Goal: Task Accomplishment & Management: Manage account settings

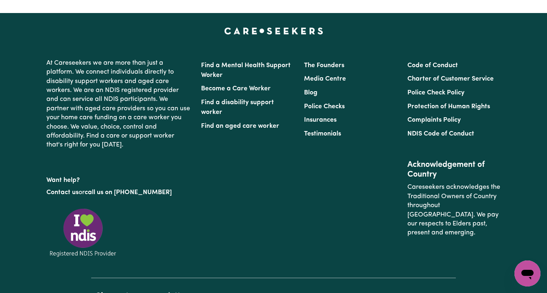
scroll to position [3865, 0]
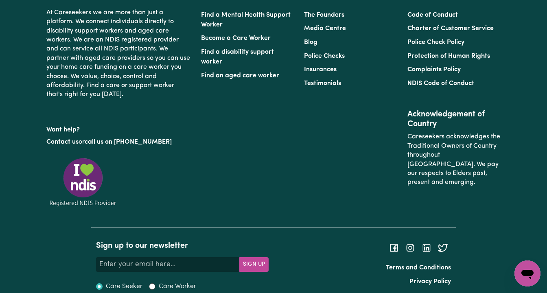
click at [423, 275] on li "Privacy Policy" at bounding box center [364, 282] width 173 height 14
click at [425, 275] on li "Privacy Policy" at bounding box center [364, 282] width 173 height 14
click at [425, 278] on link "Privacy Policy" at bounding box center [431, 281] width 42 height 7
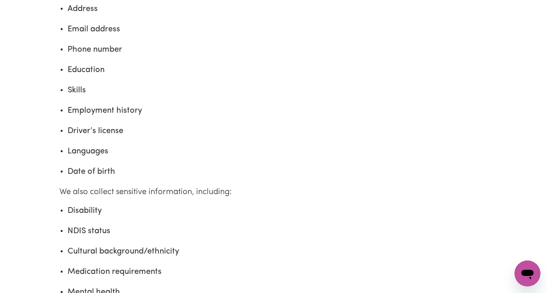
scroll to position [427, 0]
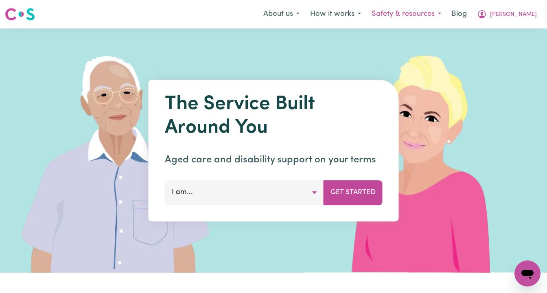
click at [425, 16] on button "Safety & resources" at bounding box center [406, 14] width 80 height 17
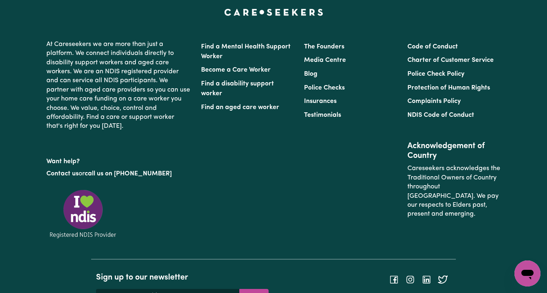
scroll to position [3833, 0]
click at [433, 44] on link "Code of Conduct" at bounding box center [432, 47] width 50 height 7
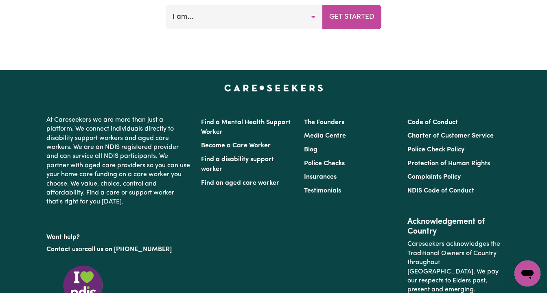
scroll to position [3865, 0]
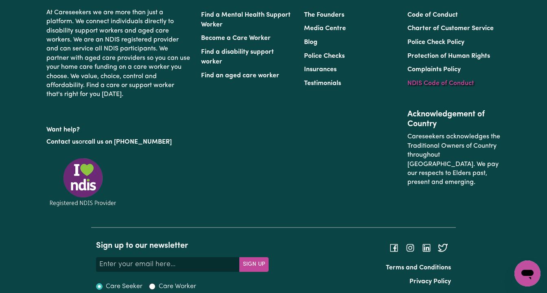
click at [445, 80] on link "NDIS Code of Conduct" at bounding box center [440, 83] width 67 height 7
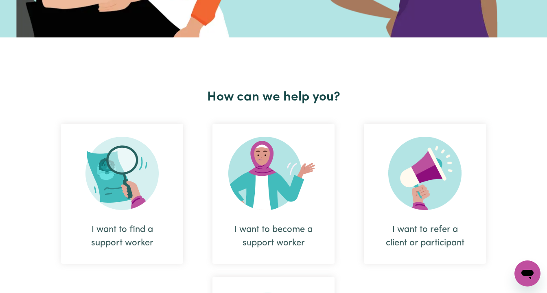
scroll to position [0, 0]
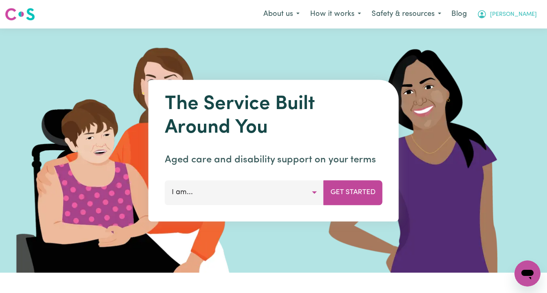
click at [533, 15] on span "[PERSON_NAME]" at bounding box center [513, 14] width 47 height 9
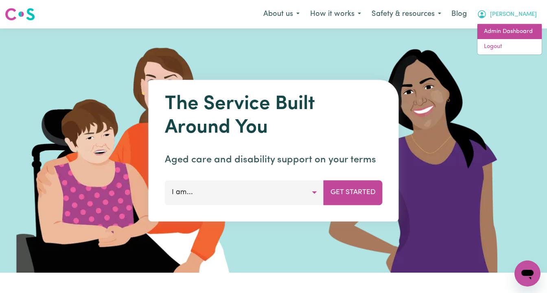
click at [518, 30] on link "Admin Dashboard" at bounding box center [510, 31] width 64 height 15
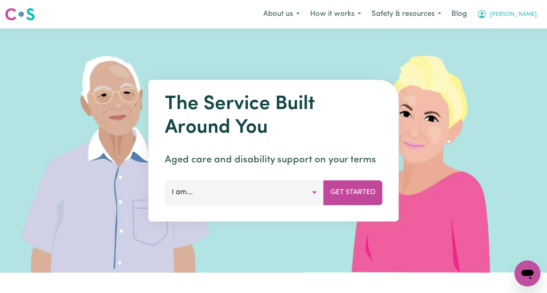
click at [528, 13] on span "[PERSON_NAME]" at bounding box center [513, 14] width 47 height 9
click at [513, 49] on link "Logout" at bounding box center [510, 46] width 64 height 15
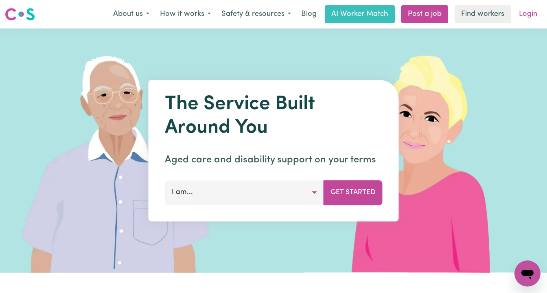
click at [531, 15] on link "Login" at bounding box center [528, 14] width 28 height 18
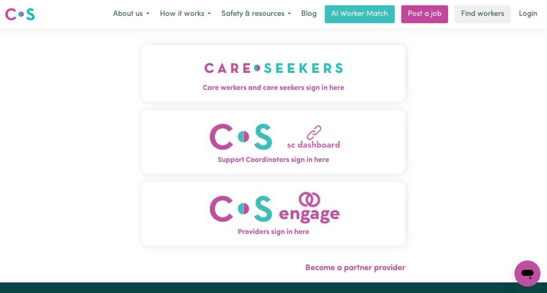
click at [222, 78] on img "Care workers and care seekers sign in here" at bounding box center [273, 68] width 139 height 30
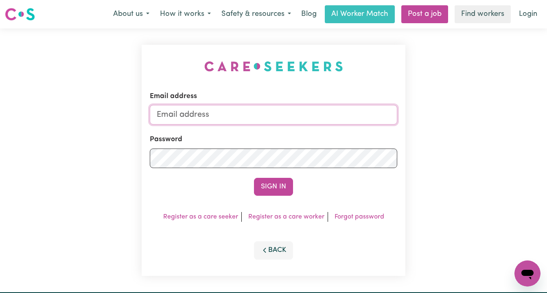
click at [237, 114] on input "Email address" at bounding box center [274, 115] width 248 height 20
paste input "amygiamalis.dss@gmail.com"
type input "superuser~amygiamalis.dss@gmail.com"
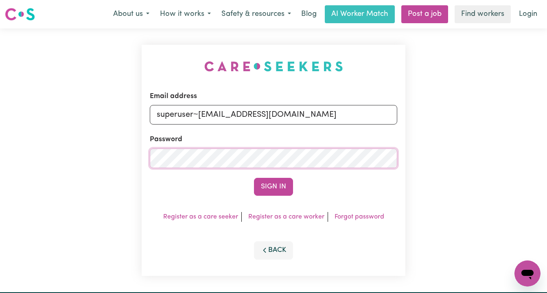
click at [254, 178] on button "Sign In" at bounding box center [273, 187] width 39 height 18
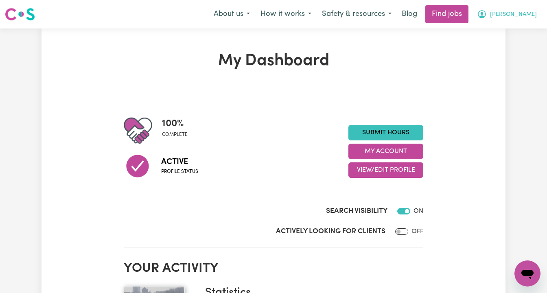
click at [525, 14] on span "Amy" at bounding box center [513, 14] width 47 height 9
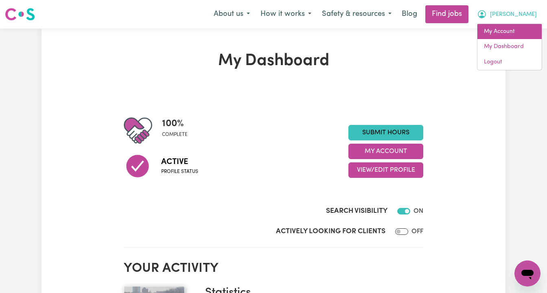
click at [522, 29] on link "My Account" at bounding box center [510, 31] width 64 height 15
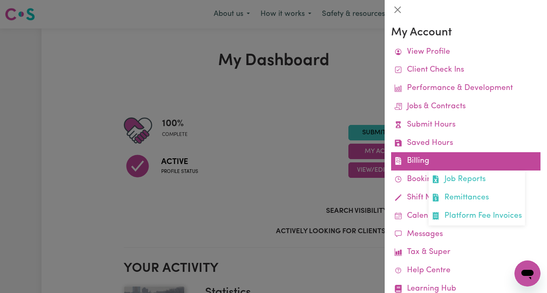
click at [429, 159] on link "Billing Job Reports Remittances Platform Fee Invoices" at bounding box center [465, 161] width 149 height 18
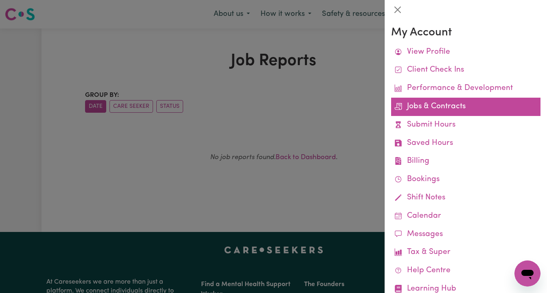
click at [421, 105] on link "Jobs & Contracts" at bounding box center [465, 107] width 149 height 18
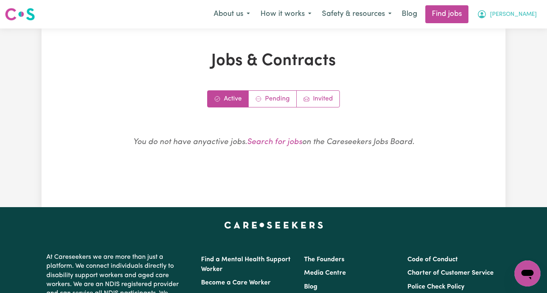
click at [526, 15] on span "Amy" at bounding box center [513, 14] width 47 height 9
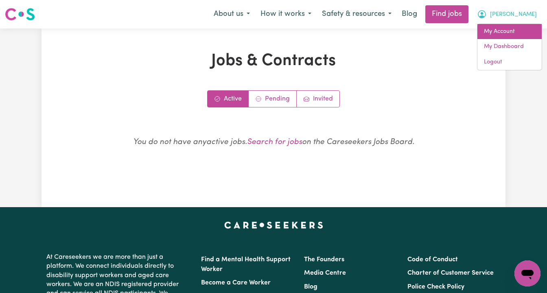
click at [524, 32] on link "My Account" at bounding box center [510, 31] width 64 height 15
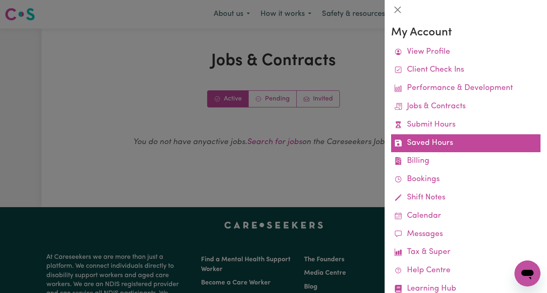
click at [440, 145] on link "Saved Hours" at bounding box center [465, 143] width 149 height 18
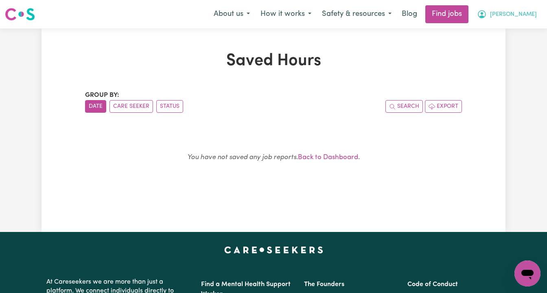
click at [522, 13] on button "Amy" at bounding box center [507, 14] width 70 height 17
click at [513, 24] on div "My Account My Dashboard Logout" at bounding box center [509, 47] width 65 height 47
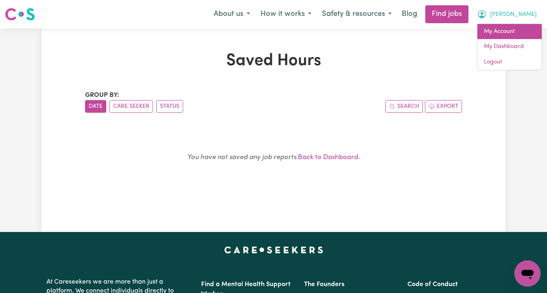
click at [512, 30] on link "My Account" at bounding box center [510, 31] width 64 height 15
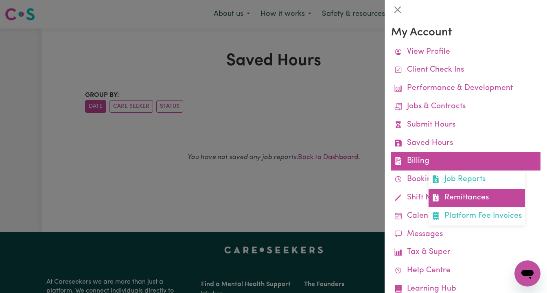
click at [454, 194] on link "Remittances" at bounding box center [477, 198] width 96 height 18
